Goal: Task Accomplishment & Management: Use online tool/utility

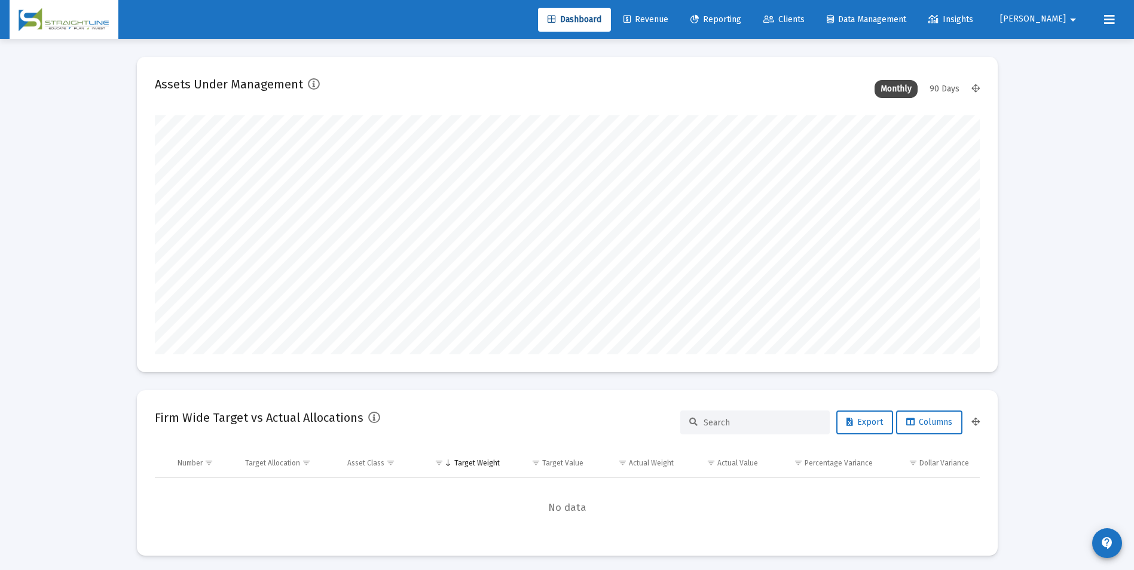
scroll to position [239, 444]
type input "[DATE]"
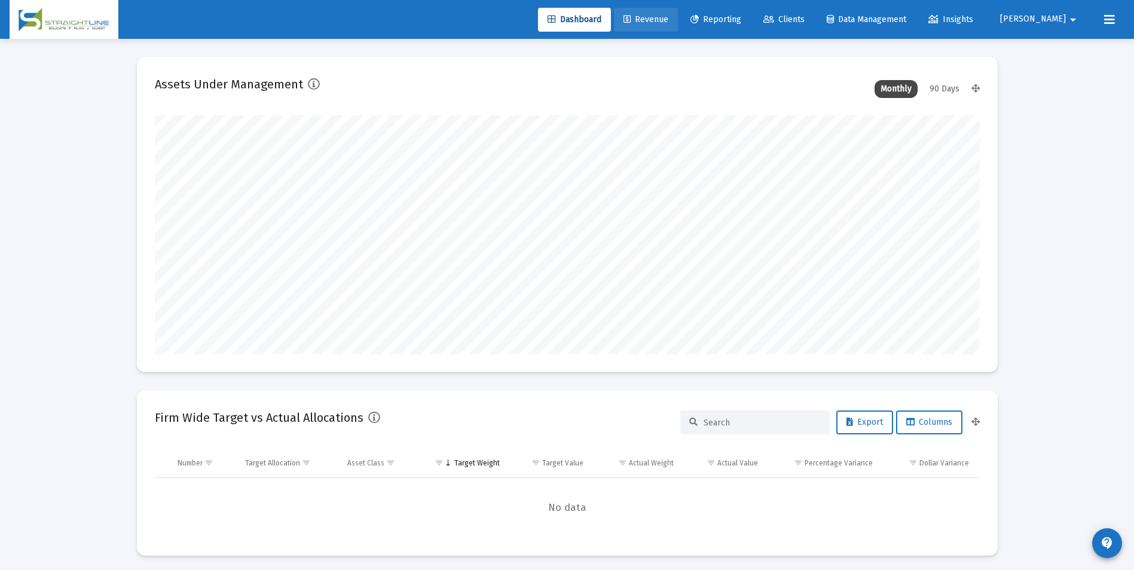
click at [678, 13] on link "Revenue" at bounding box center [646, 20] width 64 height 24
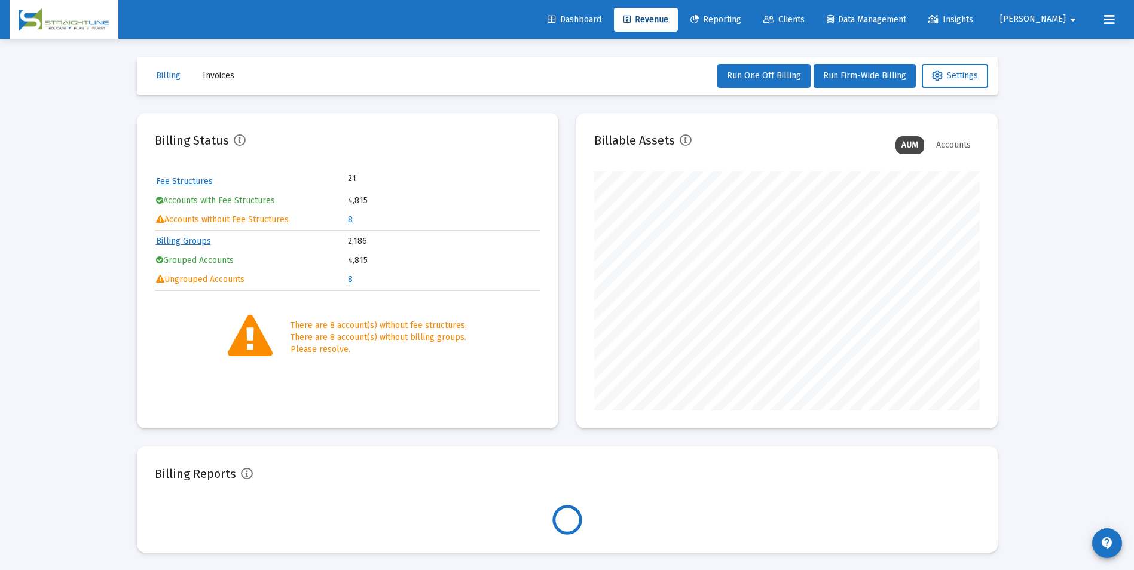
scroll to position [239, 386]
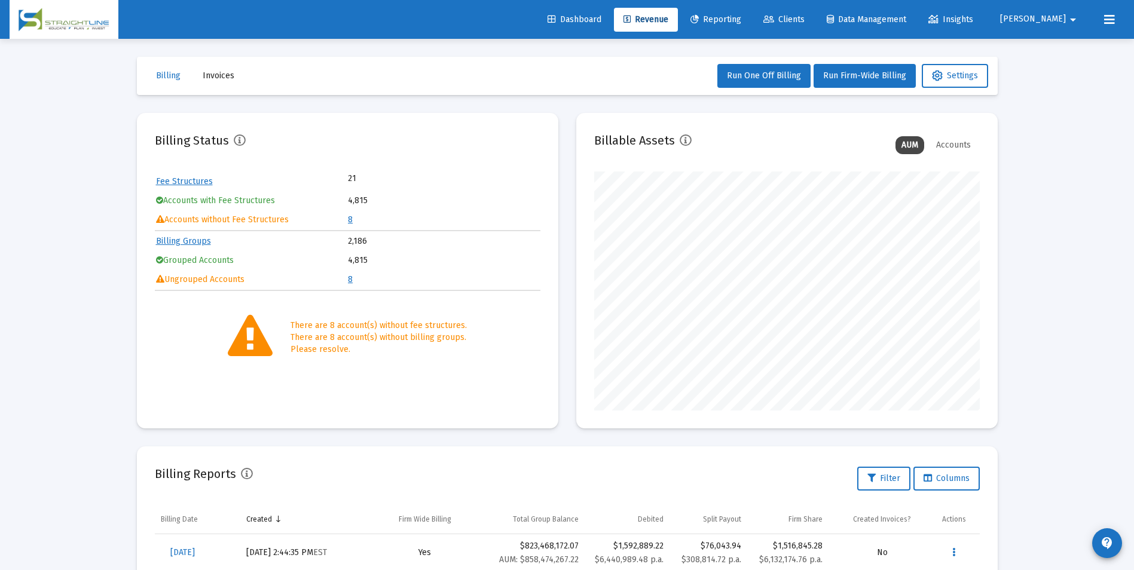
click at [827, 35] on div "Dashboard Revenue Reporting Clients Data Management Insights [PERSON_NAME]" at bounding box center [567, 19] width 1115 height 39
click at [805, 19] on span "Clients" at bounding box center [783, 19] width 41 height 10
click at [809, 32] on div "Dashboard Revenue Reporting Clients Data Management Insights [PERSON_NAME]" at bounding box center [567, 19] width 1115 height 39
click at [741, 21] on span "Reporting" at bounding box center [715, 19] width 51 height 10
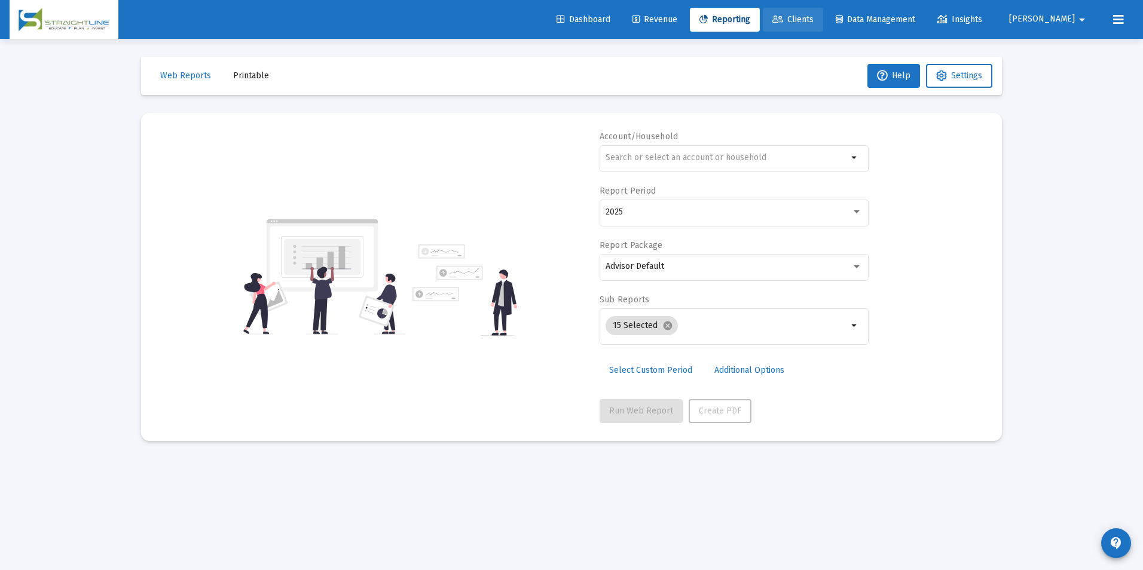
click at [814, 24] on span "Clients" at bounding box center [792, 19] width 41 height 10
click at [814, 19] on span "Clients" at bounding box center [792, 19] width 41 height 10
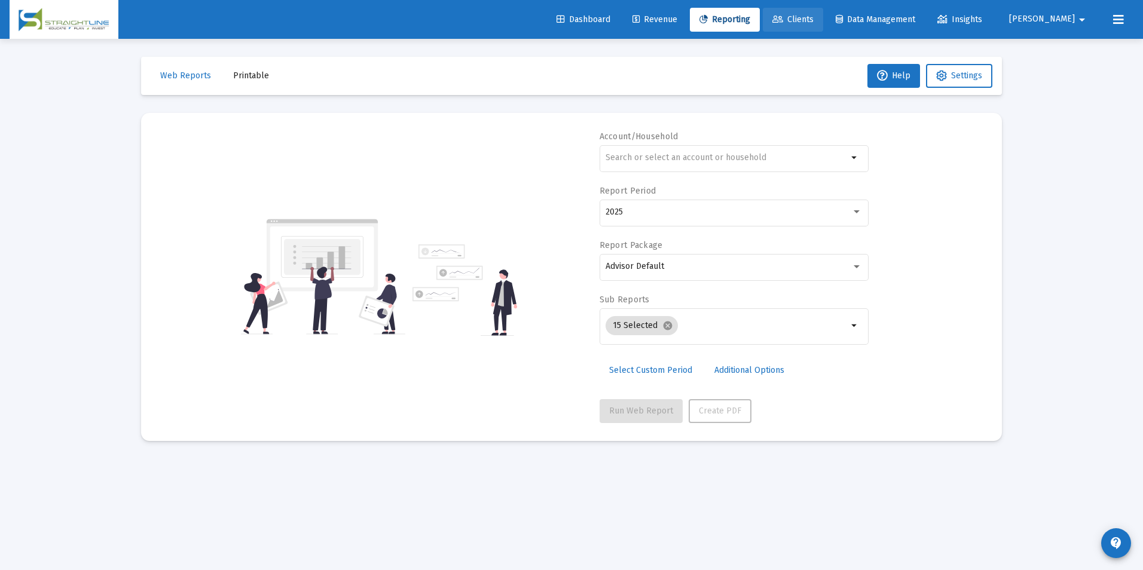
click at [814, 19] on span "Clients" at bounding box center [792, 19] width 41 height 10
click at [620, 15] on link "Dashboard" at bounding box center [583, 20] width 73 height 24
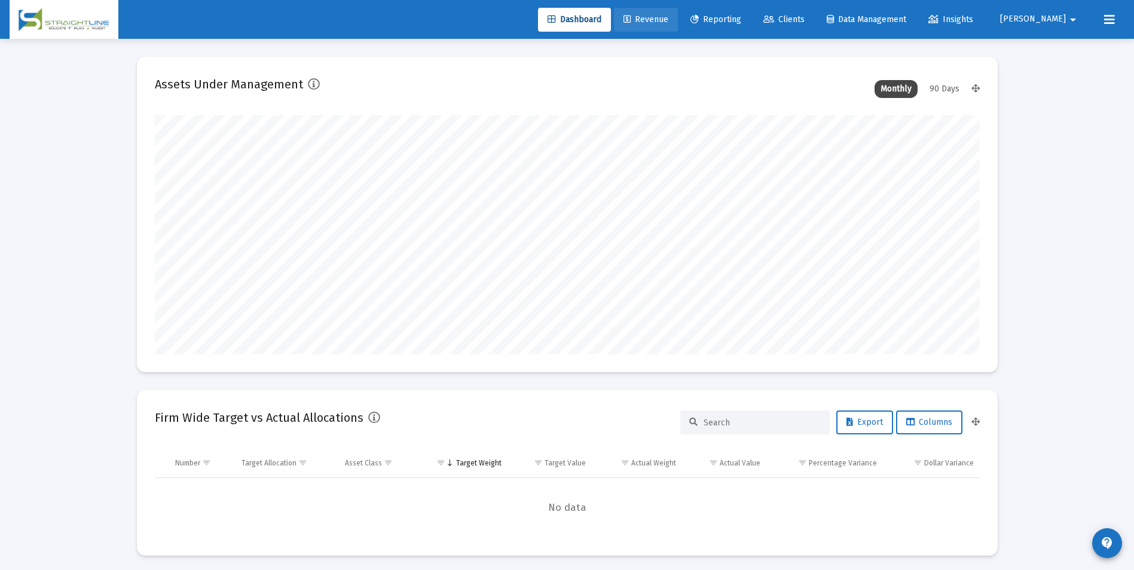
click at [668, 22] on span "Revenue" at bounding box center [645, 19] width 45 height 10
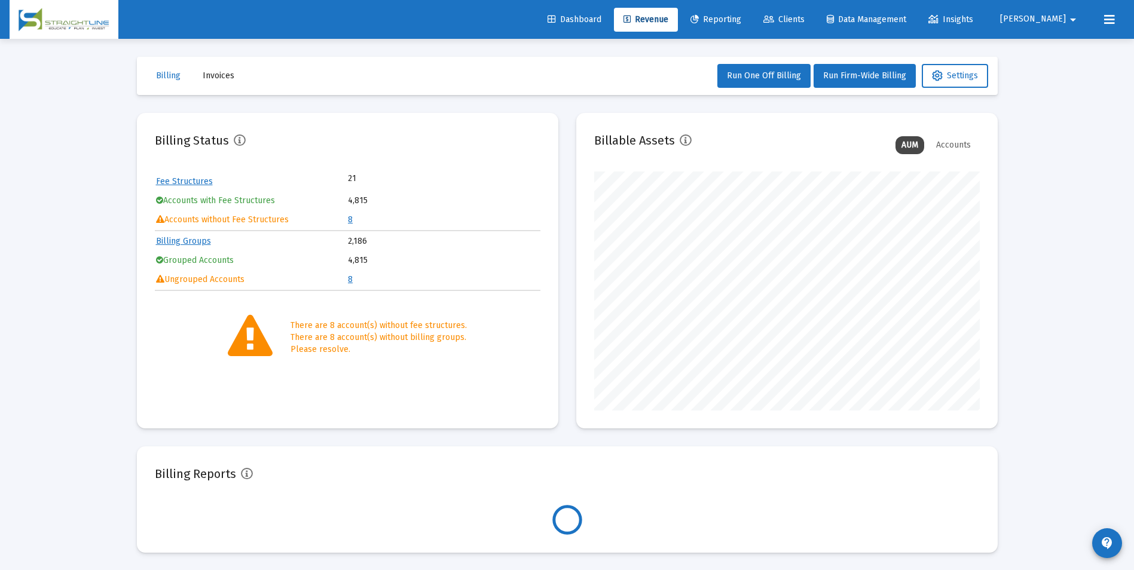
scroll to position [239, 386]
click at [774, 23] on icon at bounding box center [768, 20] width 11 height 8
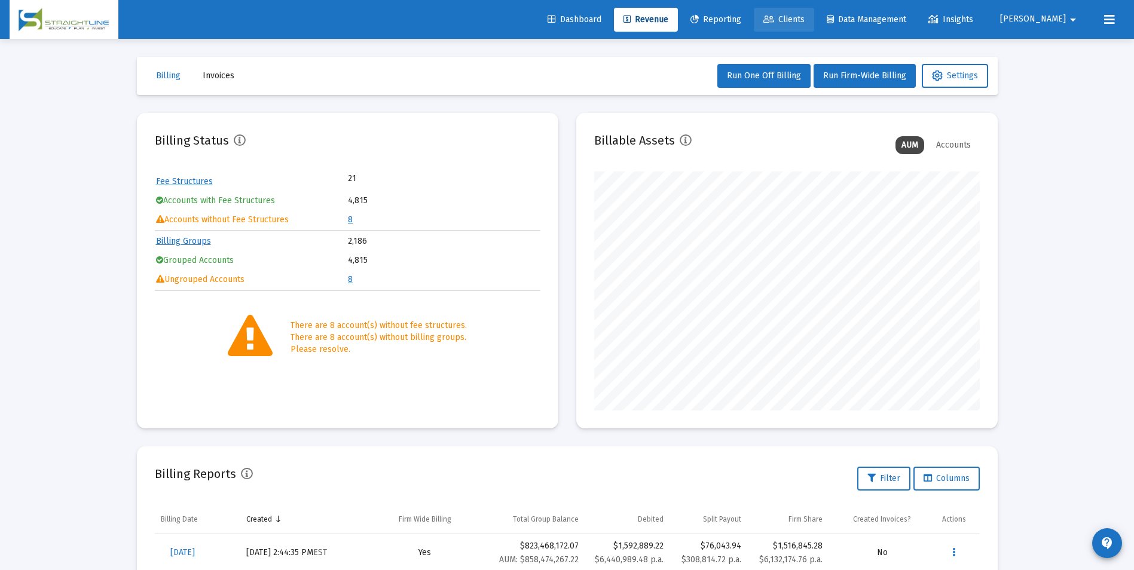
click at [774, 23] on icon at bounding box center [768, 20] width 11 height 8
click at [741, 18] on span "Reporting" at bounding box center [715, 19] width 51 height 10
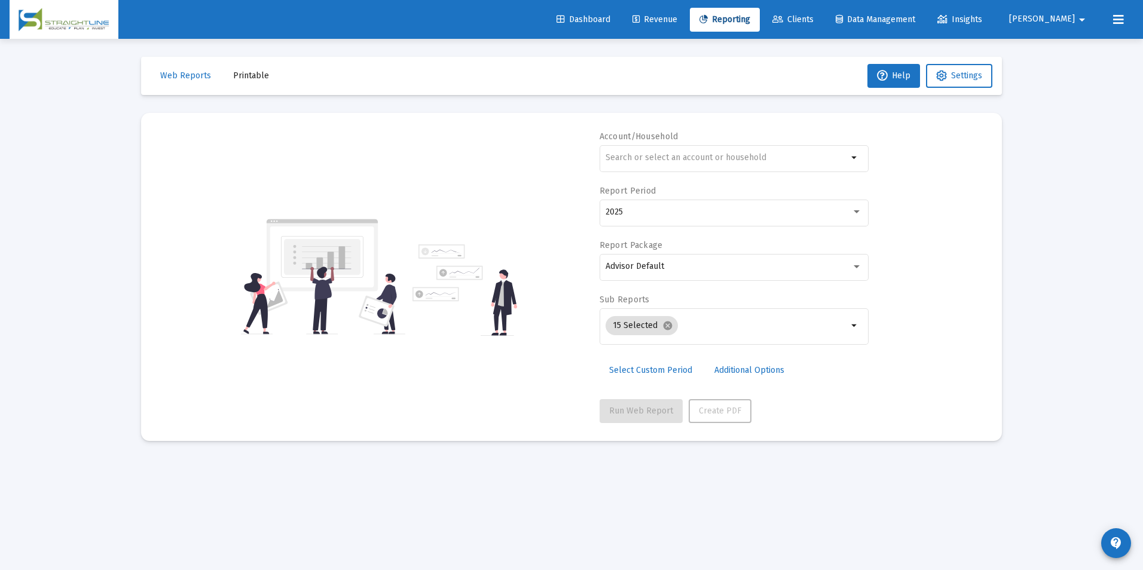
click at [610, 21] on span "Dashboard" at bounding box center [584, 19] width 54 height 10
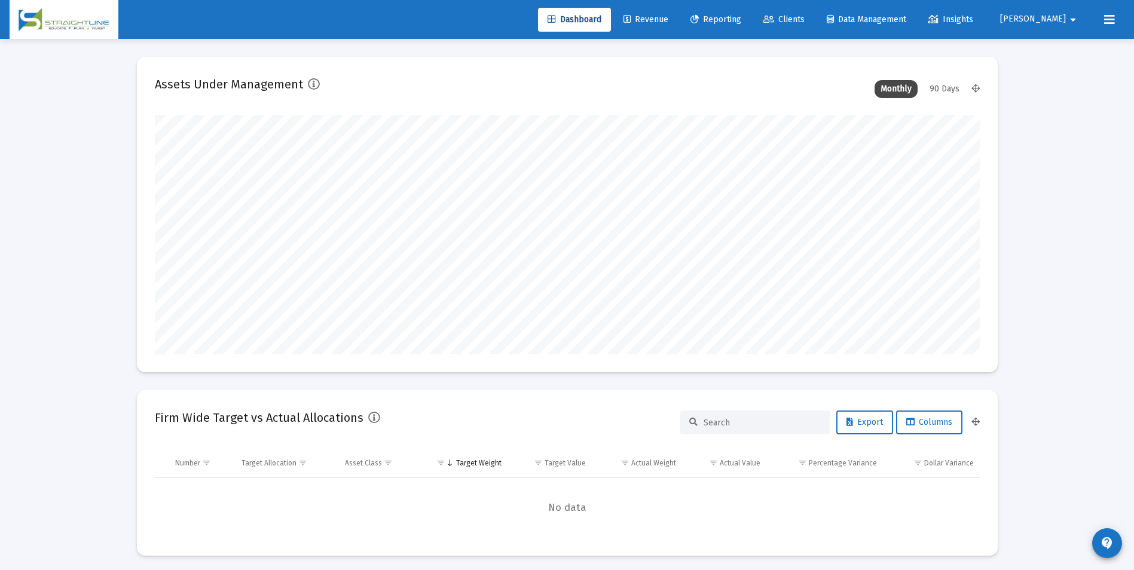
scroll to position [239, 444]
click at [668, 21] on span "Revenue" at bounding box center [645, 19] width 45 height 10
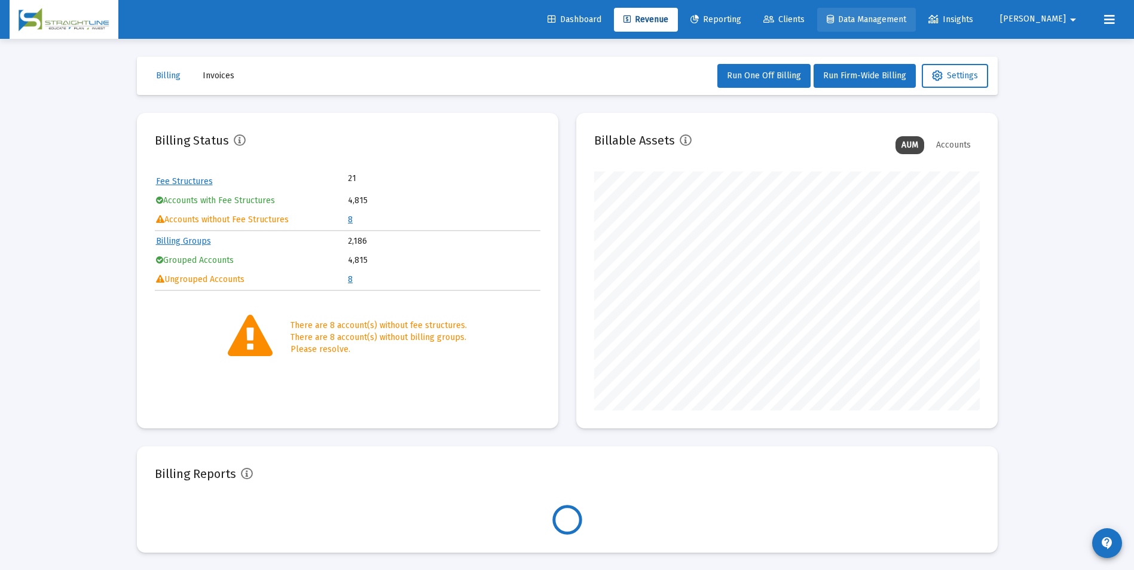
click at [906, 19] on span "Data Management" at bounding box center [867, 19] width 80 height 10
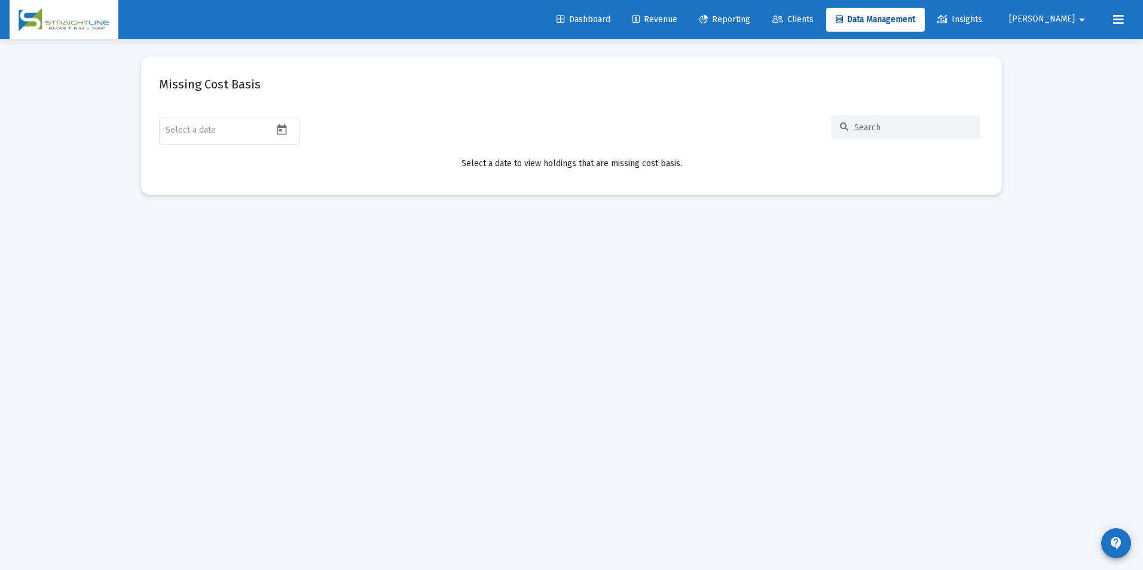
click at [992, 27] on link "Insights" at bounding box center [960, 20] width 64 height 24
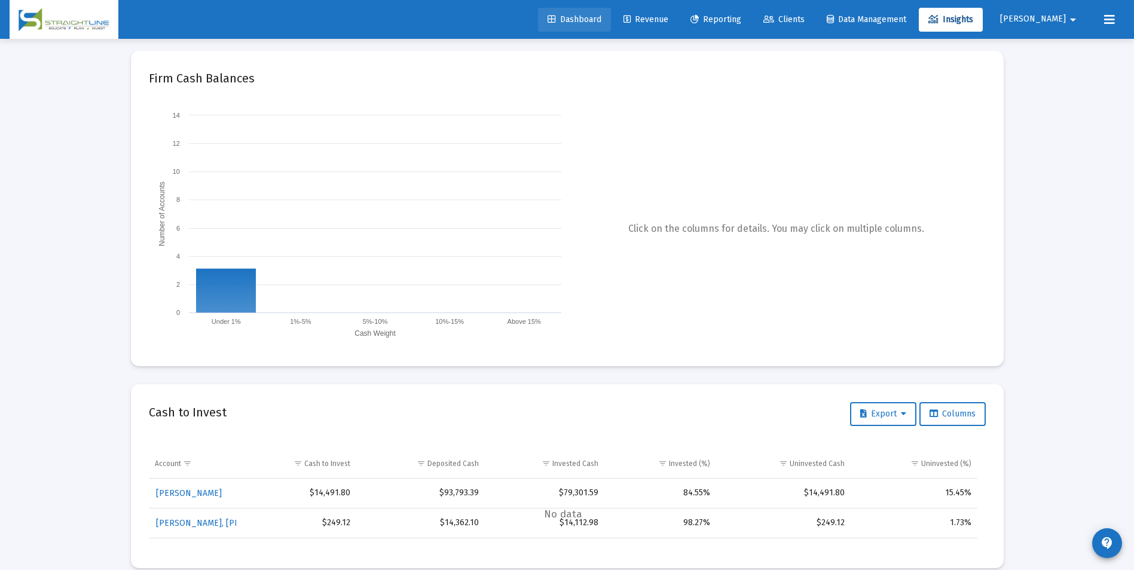
click at [611, 27] on link "Dashboard" at bounding box center [574, 20] width 73 height 24
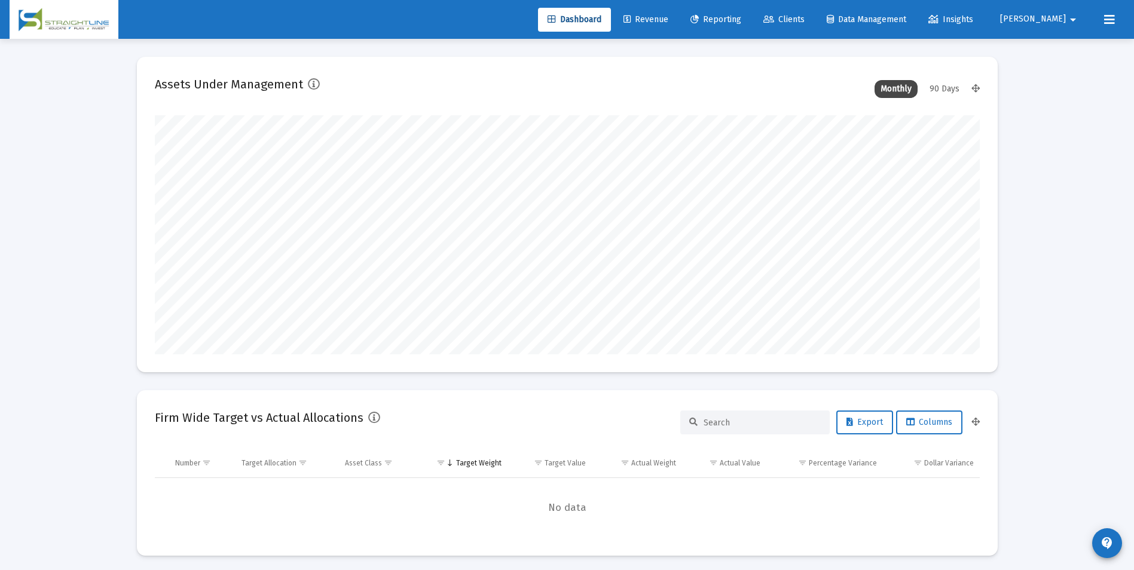
scroll to position [239, 444]
click at [601, 16] on span "Dashboard" at bounding box center [575, 19] width 54 height 10
click at [668, 21] on span "Revenue" at bounding box center [645, 19] width 45 height 10
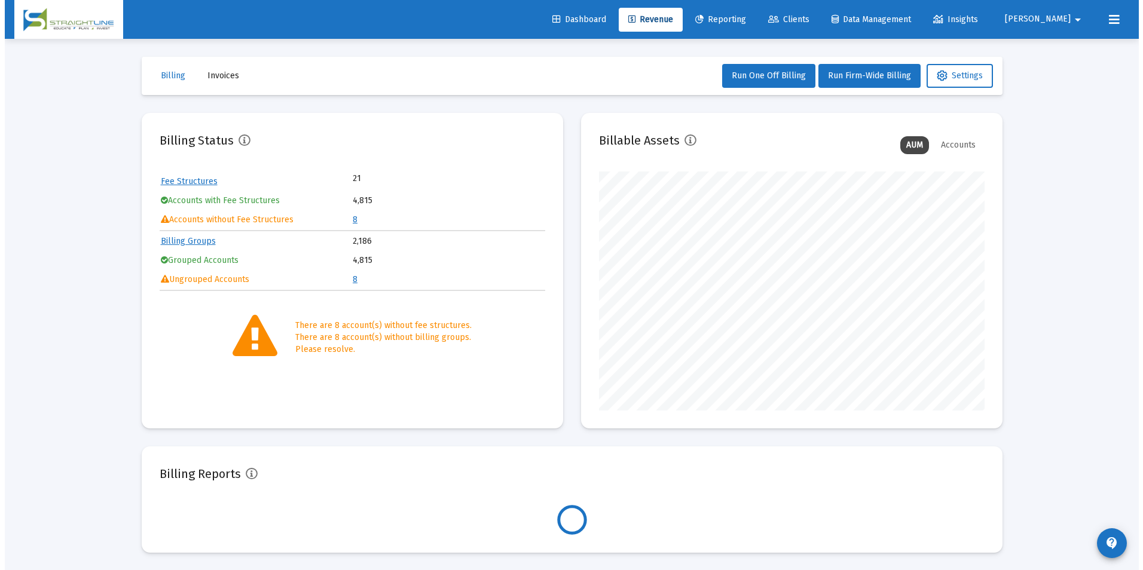
scroll to position [239, 386]
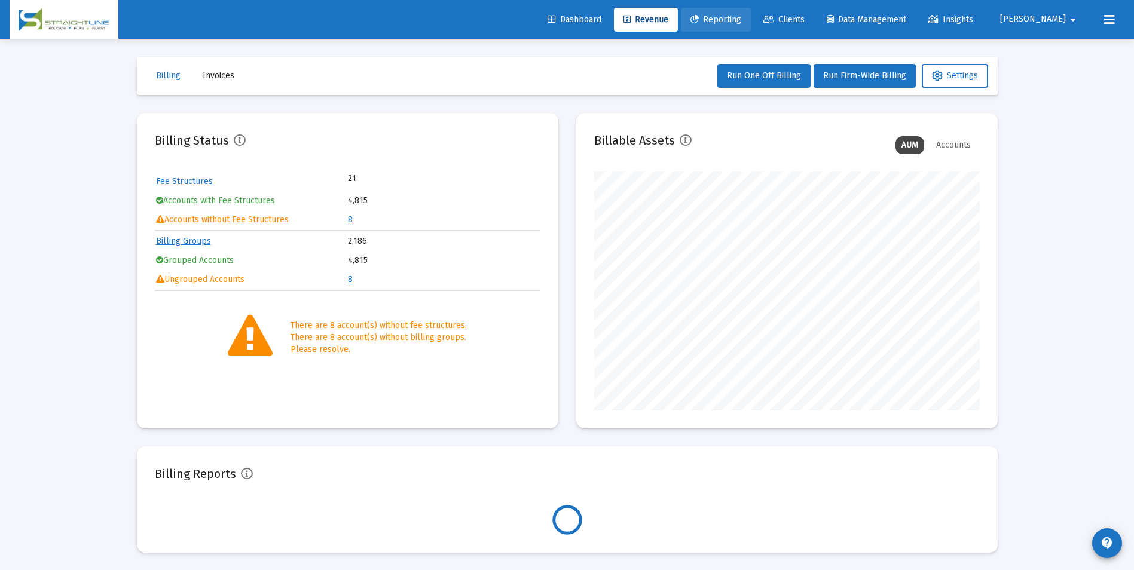
click at [699, 16] on icon at bounding box center [694, 20] width 8 height 8
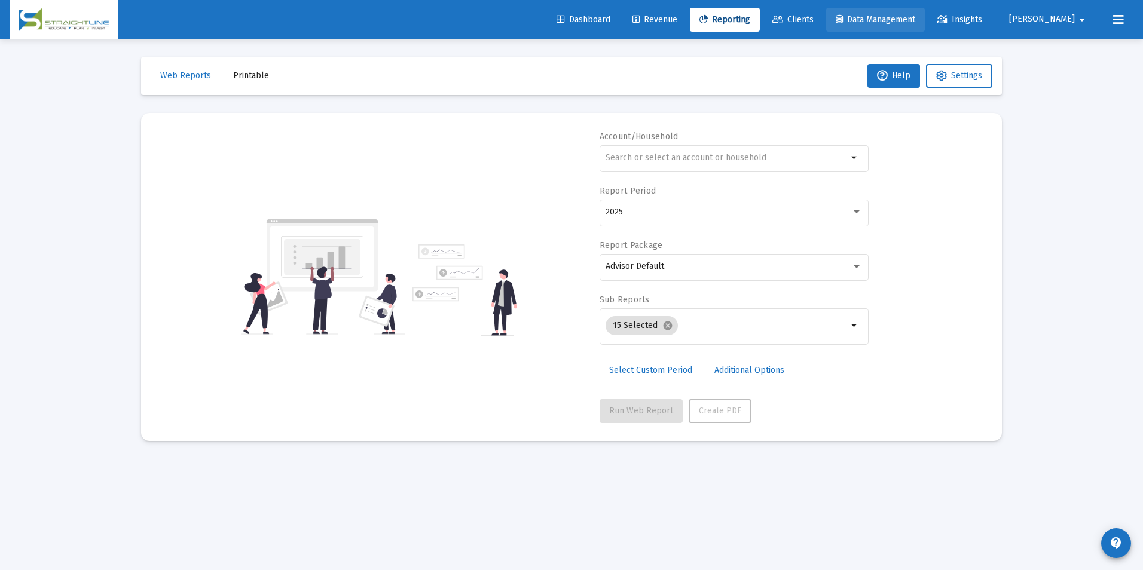
click at [915, 23] on span "Data Management" at bounding box center [876, 19] width 80 height 10
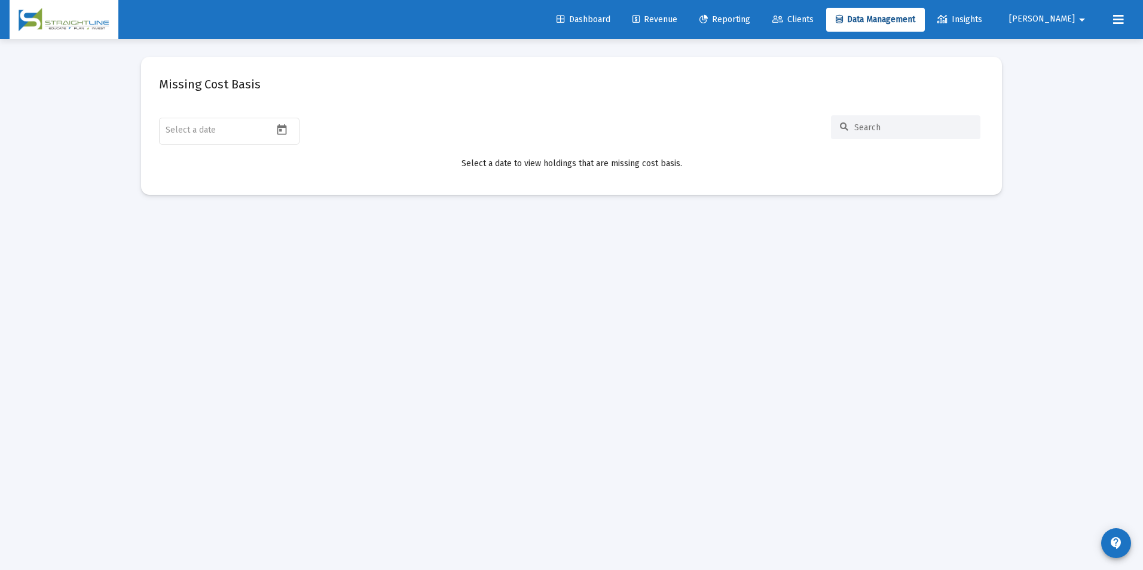
click at [783, 23] on icon at bounding box center [777, 20] width 11 height 8
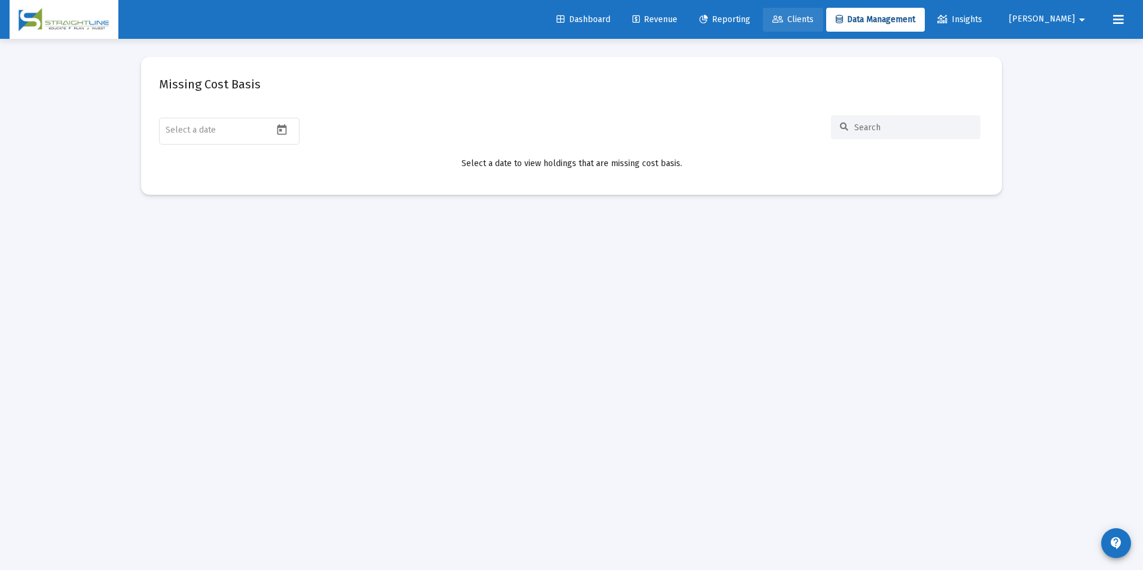
click at [783, 23] on icon at bounding box center [777, 20] width 11 height 8
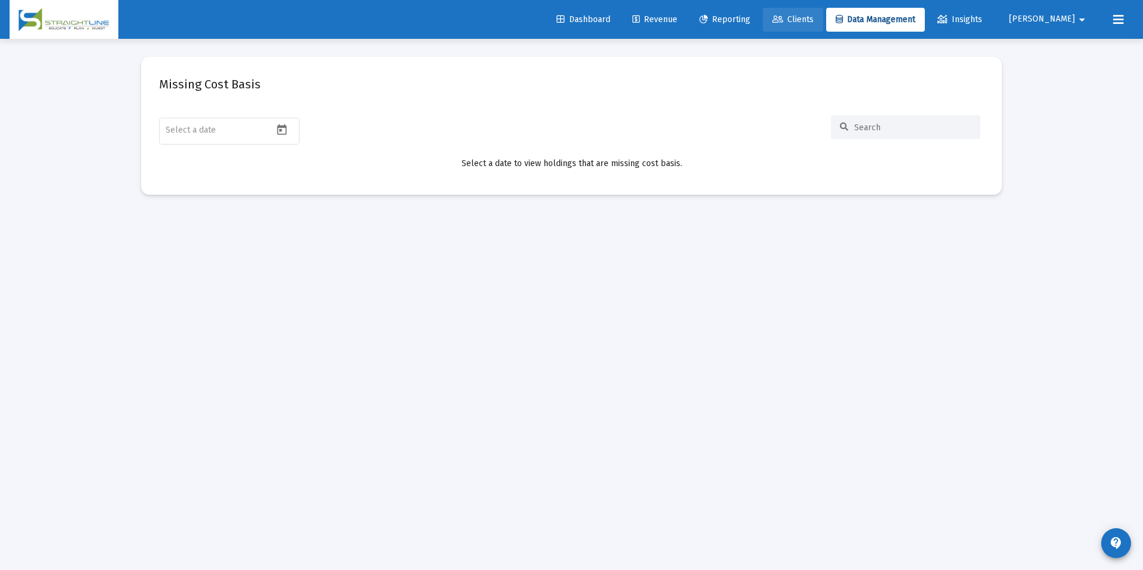
click at [783, 23] on icon at bounding box center [777, 20] width 11 height 8
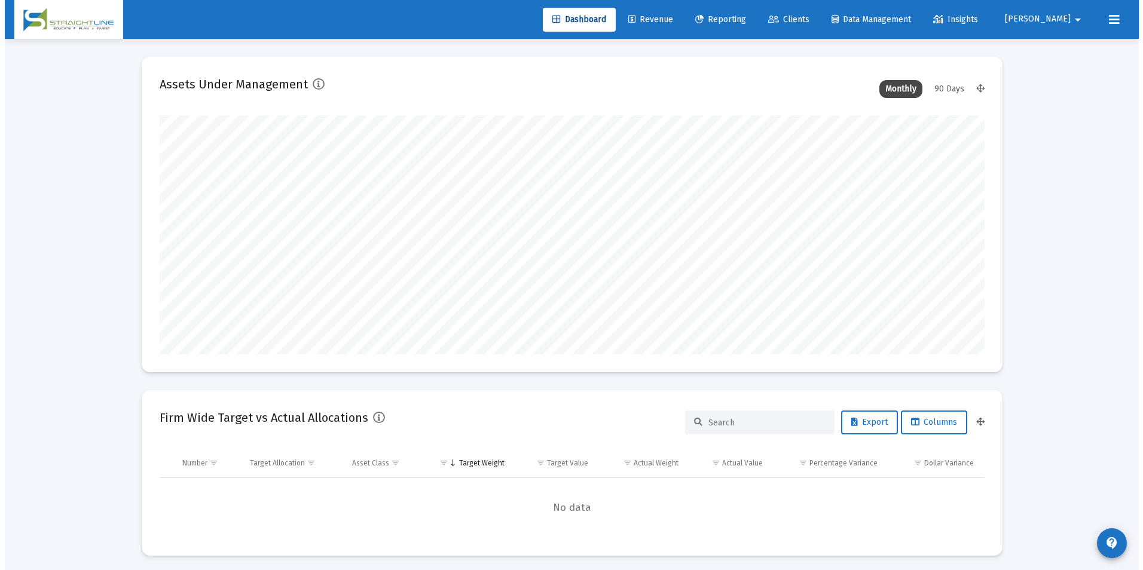
scroll to position [239, 444]
click at [805, 22] on span "Clients" at bounding box center [783, 19] width 41 height 10
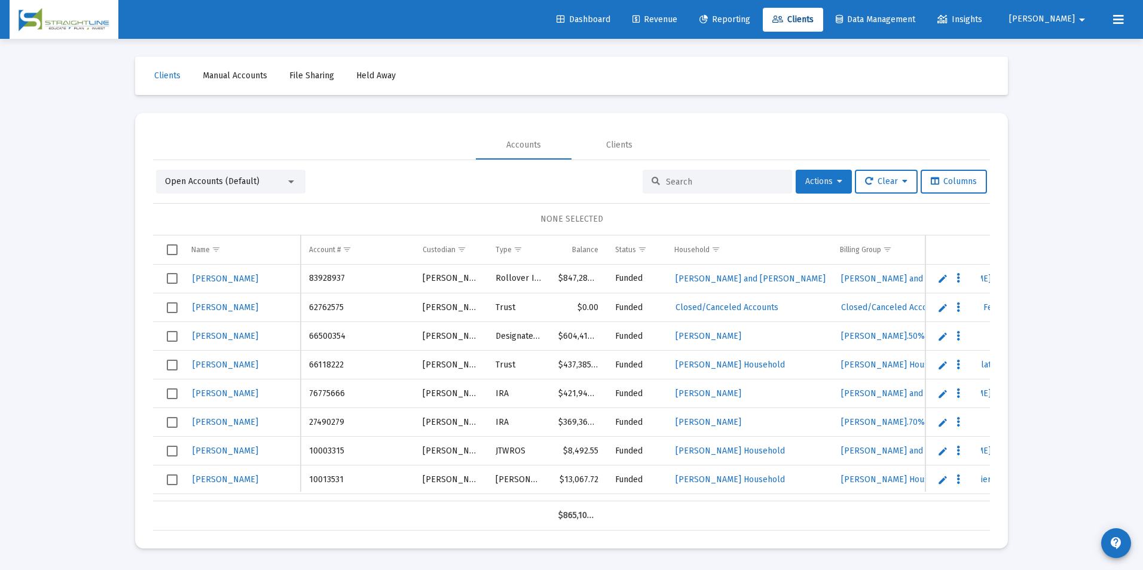
click at [824, 183] on span "Actions" at bounding box center [823, 181] width 37 height 10
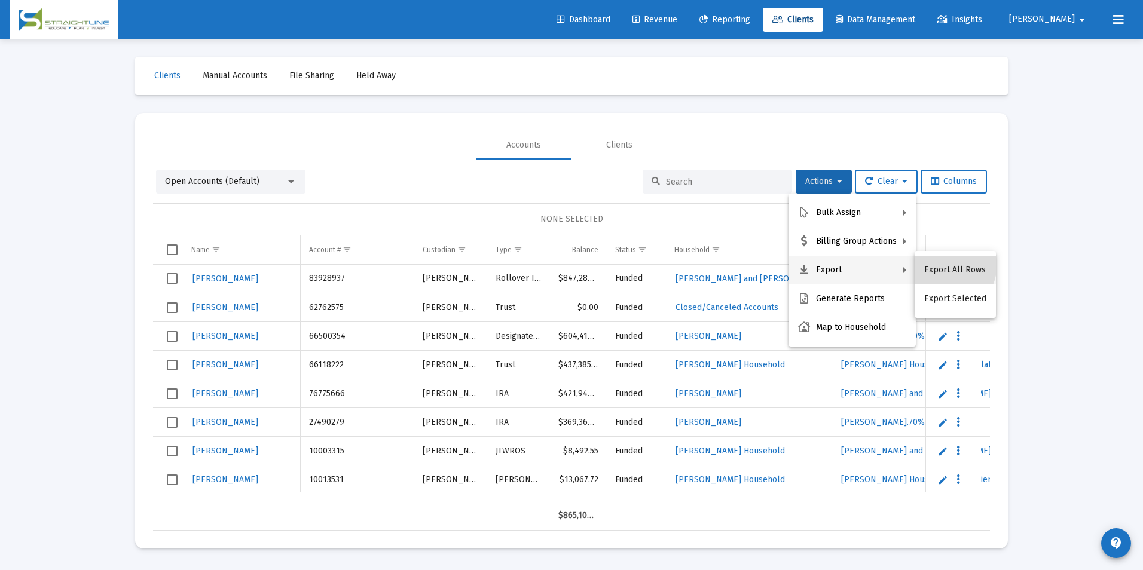
click at [940, 264] on button "Export All Rows" at bounding box center [955, 270] width 81 height 29
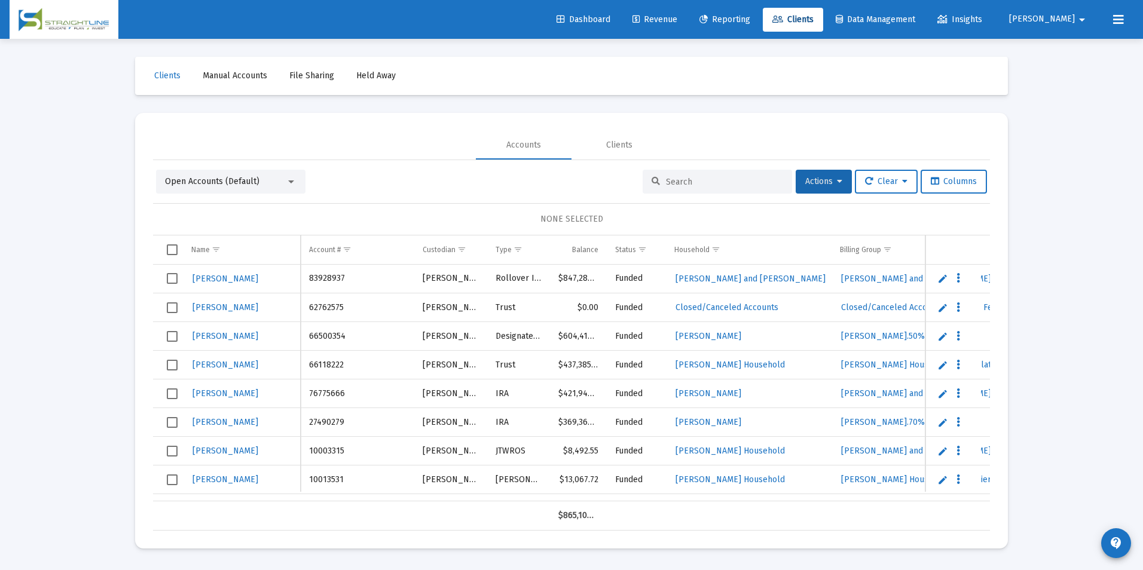
click at [1037, 268] on div "Loading... Clients Manual Accounts File Sharing Held Away Accounts Clients Open…" at bounding box center [571, 285] width 1143 height 570
